Goal: Task Accomplishment & Management: Use online tool/utility

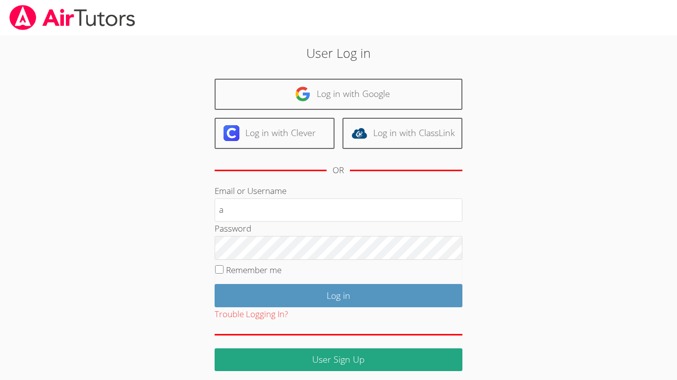
type input "a.morales26"
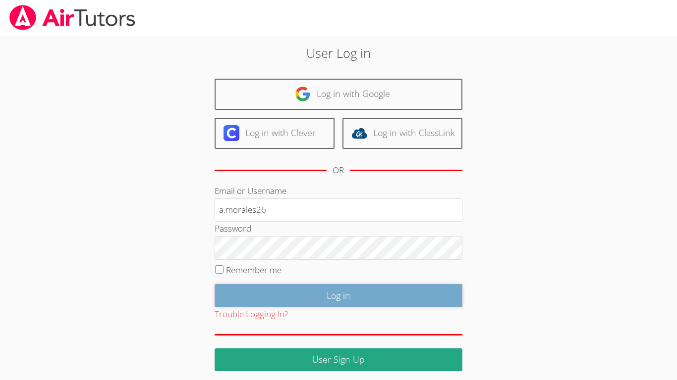
click at [334, 291] on input "Log in" at bounding box center [339, 295] width 248 height 23
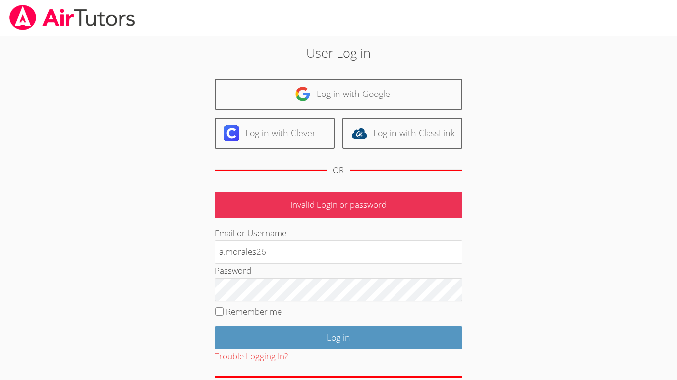
click at [347, 309] on fieldset "Remember me" at bounding box center [339, 314] width 248 height 25
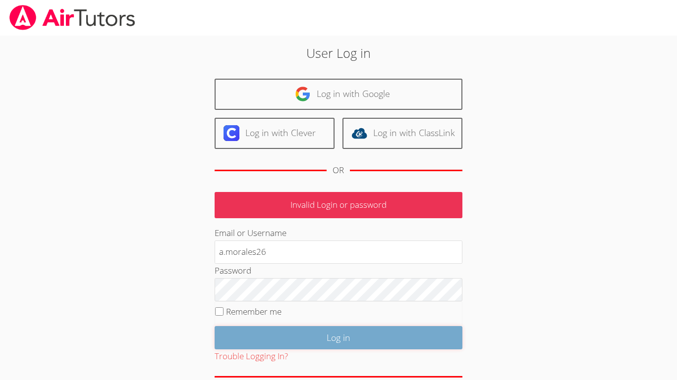
click at [353, 336] on input "Log in" at bounding box center [339, 337] width 248 height 23
click at [365, 331] on input "Log in" at bounding box center [339, 337] width 248 height 23
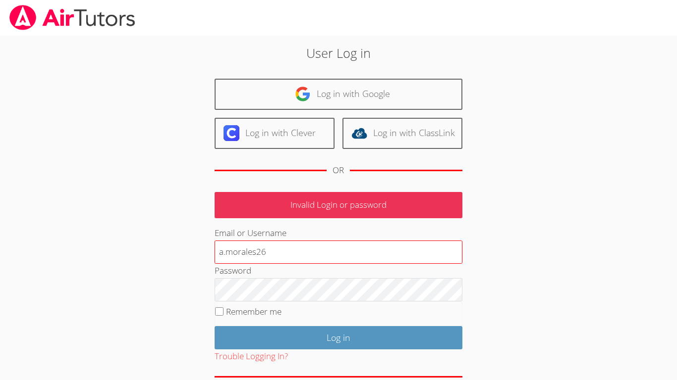
click at [261, 251] on input "a.morales26" at bounding box center [339, 253] width 248 height 24
type input "a.morales26@lodiusd.org"
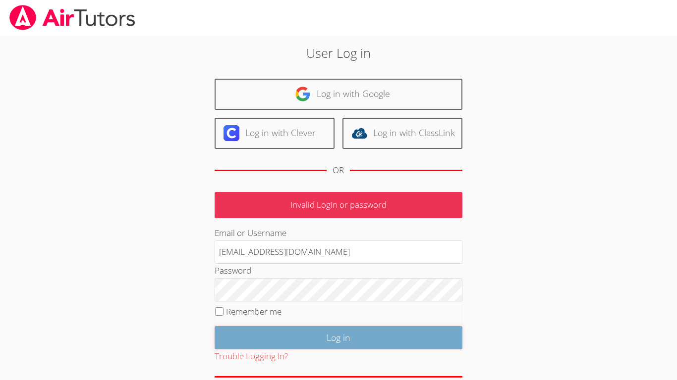
click at [338, 339] on input "Log in" at bounding box center [339, 337] width 248 height 23
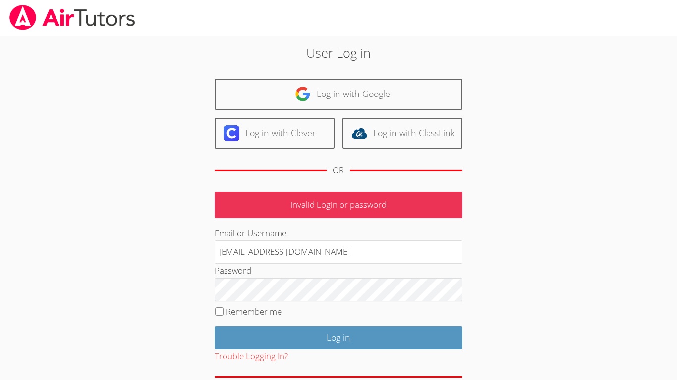
click at [391, 166] on div "OR" at bounding box center [339, 170] width 248 height 27
click at [395, 186] on div "User Log in Log in with Google Log in with Clever Log in with ClassLink OR Inva…" at bounding box center [339, 229] width 366 height 370
click at [397, 196] on p "Invalid Login or password" at bounding box center [339, 205] width 248 height 26
click at [397, 197] on p "Invalid Login or password" at bounding box center [339, 205] width 248 height 26
click at [391, 227] on div "Email or Username a.morales26@lodiusd.org" at bounding box center [339, 245] width 248 height 38
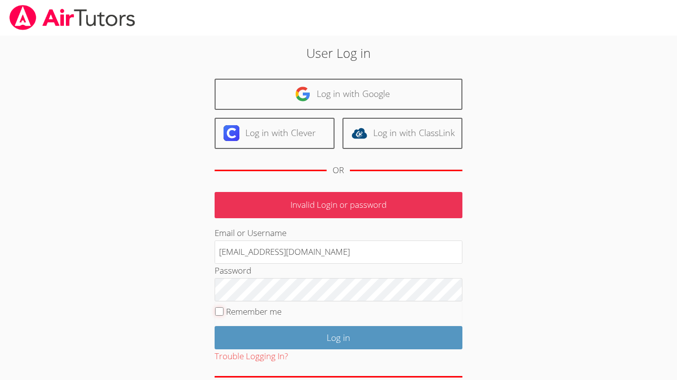
click at [218, 310] on input "Remember me" at bounding box center [219, 312] width 8 height 8
checkbox input "true"
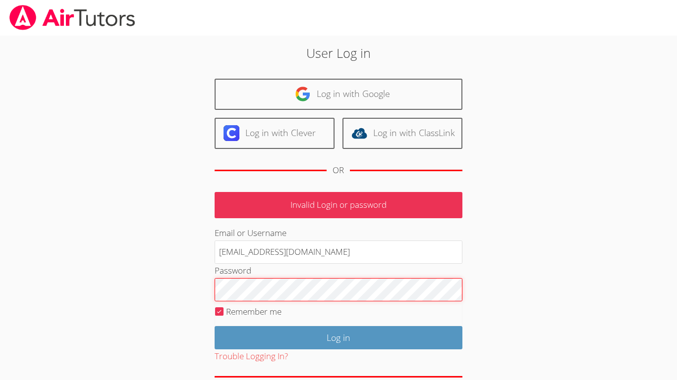
click at [215, 326] on input "Log in" at bounding box center [339, 337] width 248 height 23
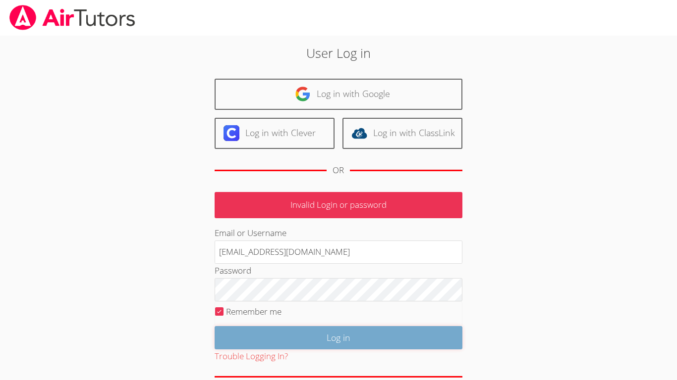
click at [372, 345] on input "Log in" at bounding box center [339, 337] width 248 height 23
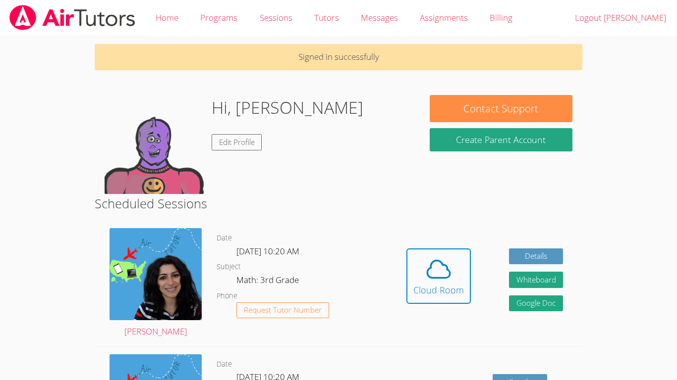
click at [450, 234] on div "Hidden Cloud Room Details Whiteboard Hidden Google Doc" at bounding box center [484, 284] width 195 height 126
click at [454, 251] on button "Cloud Room" at bounding box center [438, 276] width 64 height 55
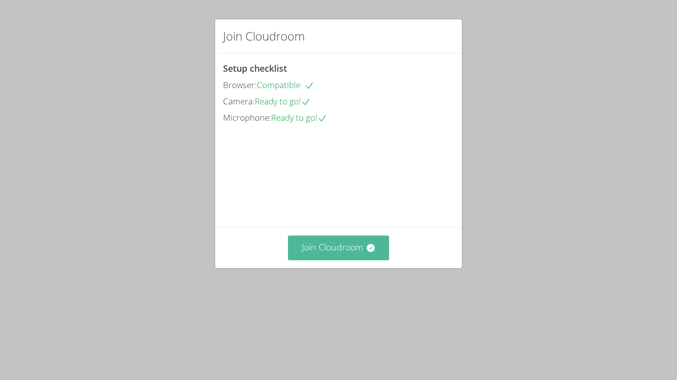
click at [372, 260] on button "Join Cloudroom" at bounding box center [339, 248] width 102 height 24
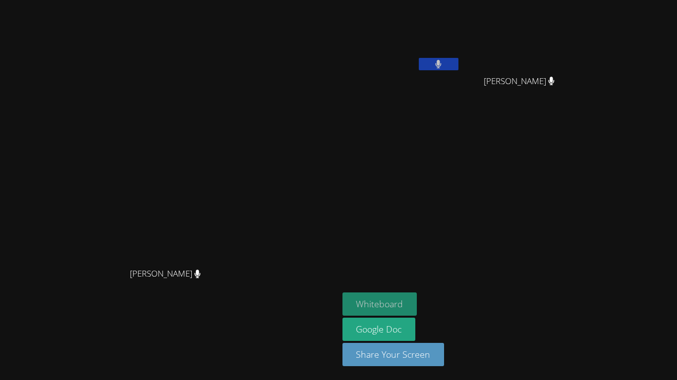
click at [417, 303] on button "Whiteboard" at bounding box center [379, 304] width 75 height 23
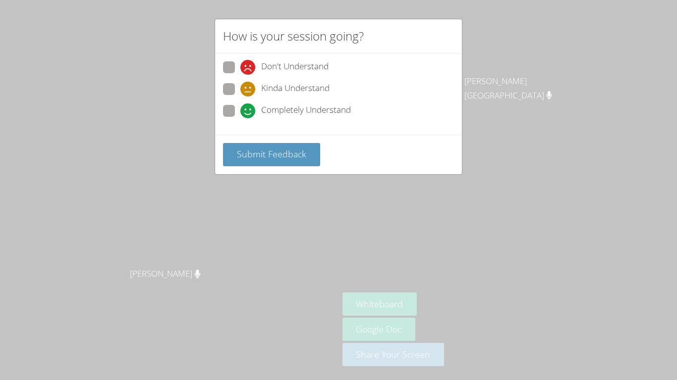
click at [240, 118] on span at bounding box center [240, 118] width 0 height 0
click at [240, 112] on input "Completely Understand" at bounding box center [244, 109] width 8 height 8
radio input "true"
click at [249, 148] on span "Submit Feedback" at bounding box center [271, 154] width 69 height 12
